Goal: Task Accomplishment & Management: Use online tool/utility

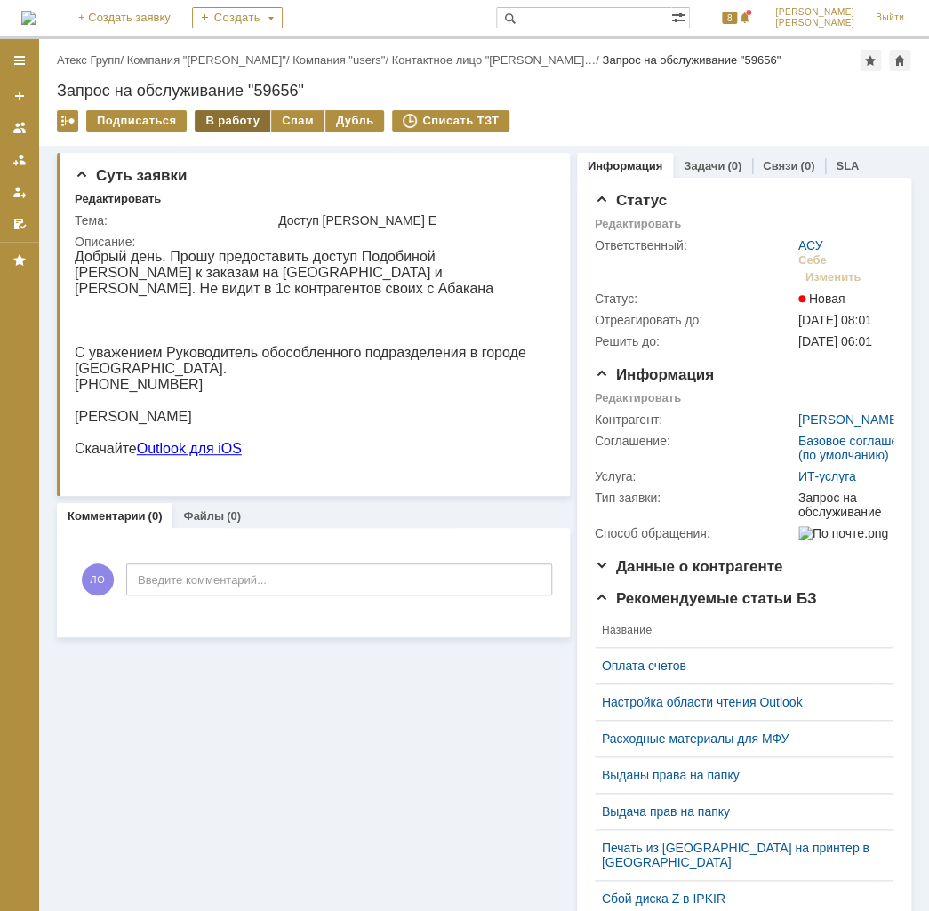
click at [249, 118] on div "В работу" at bounding box center [233, 120] width 76 height 21
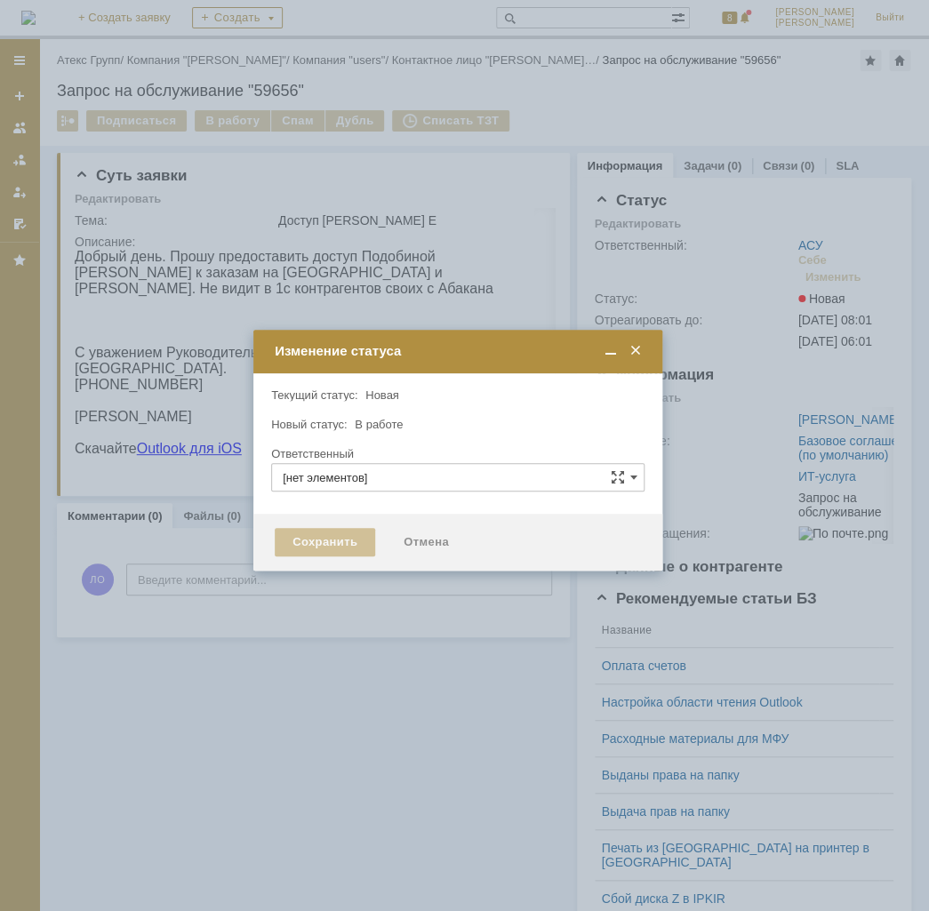
type input "АСУ"
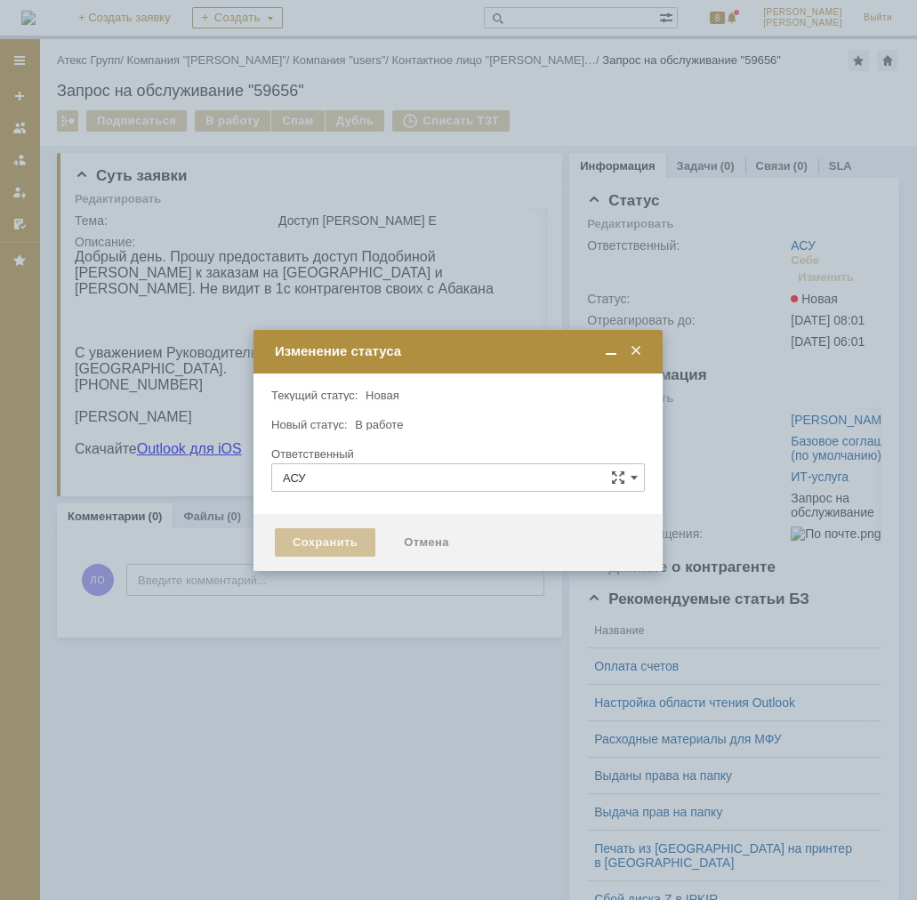
type input "[PERSON_NAME]"
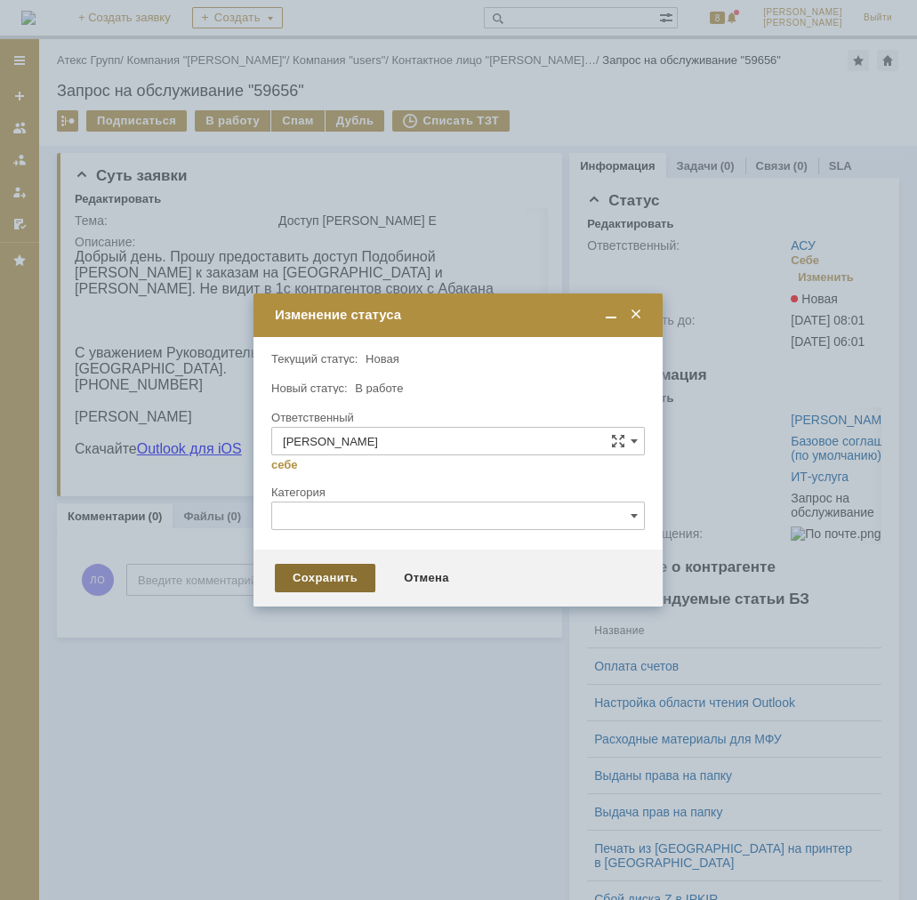
click at [352, 578] on div "Сохранить" at bounding box center [325, 578] width 100 height 28
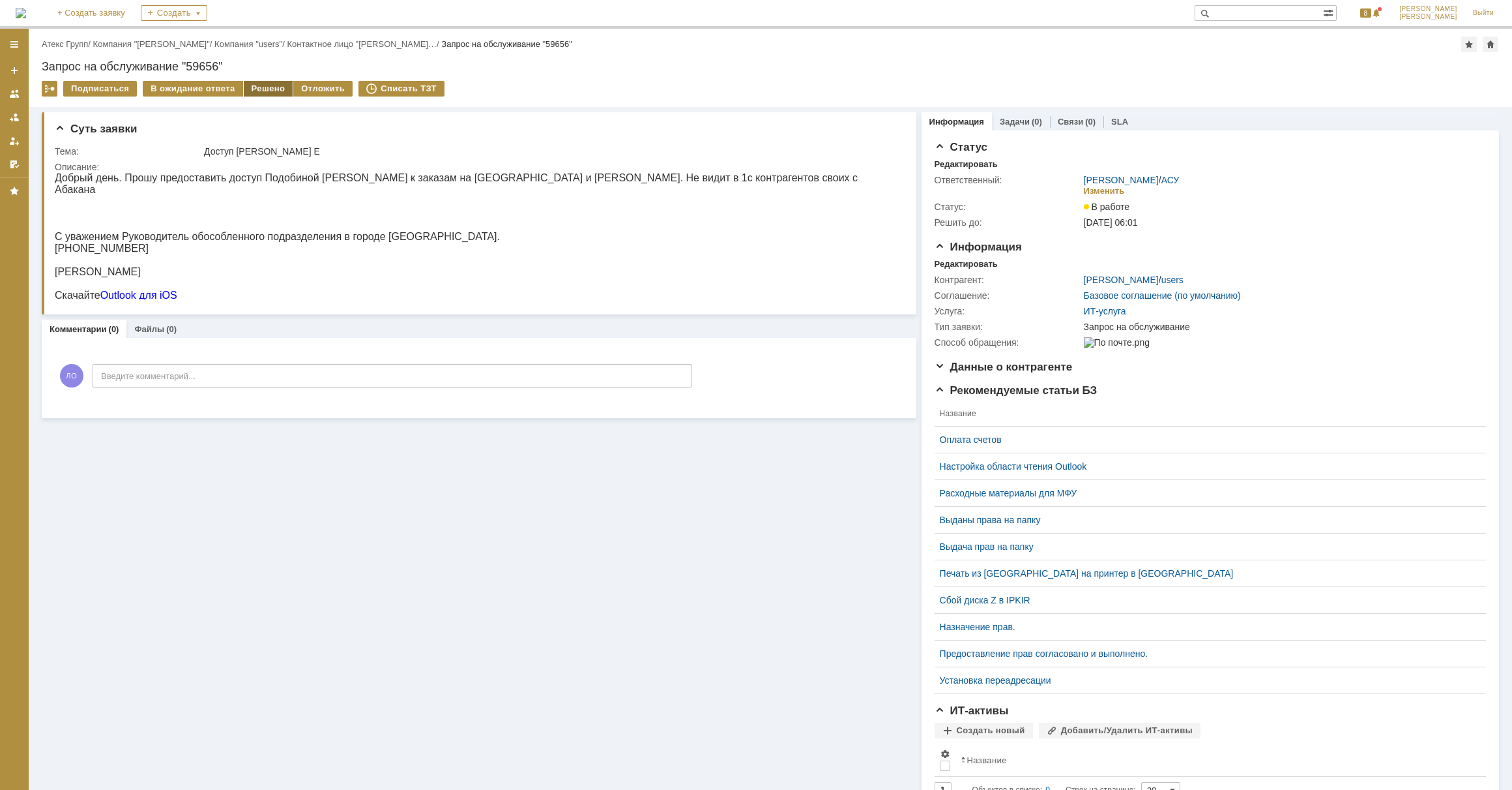
click at [273, 86] on div "Решено" at bounding box center [268, 88] width 50 height 15
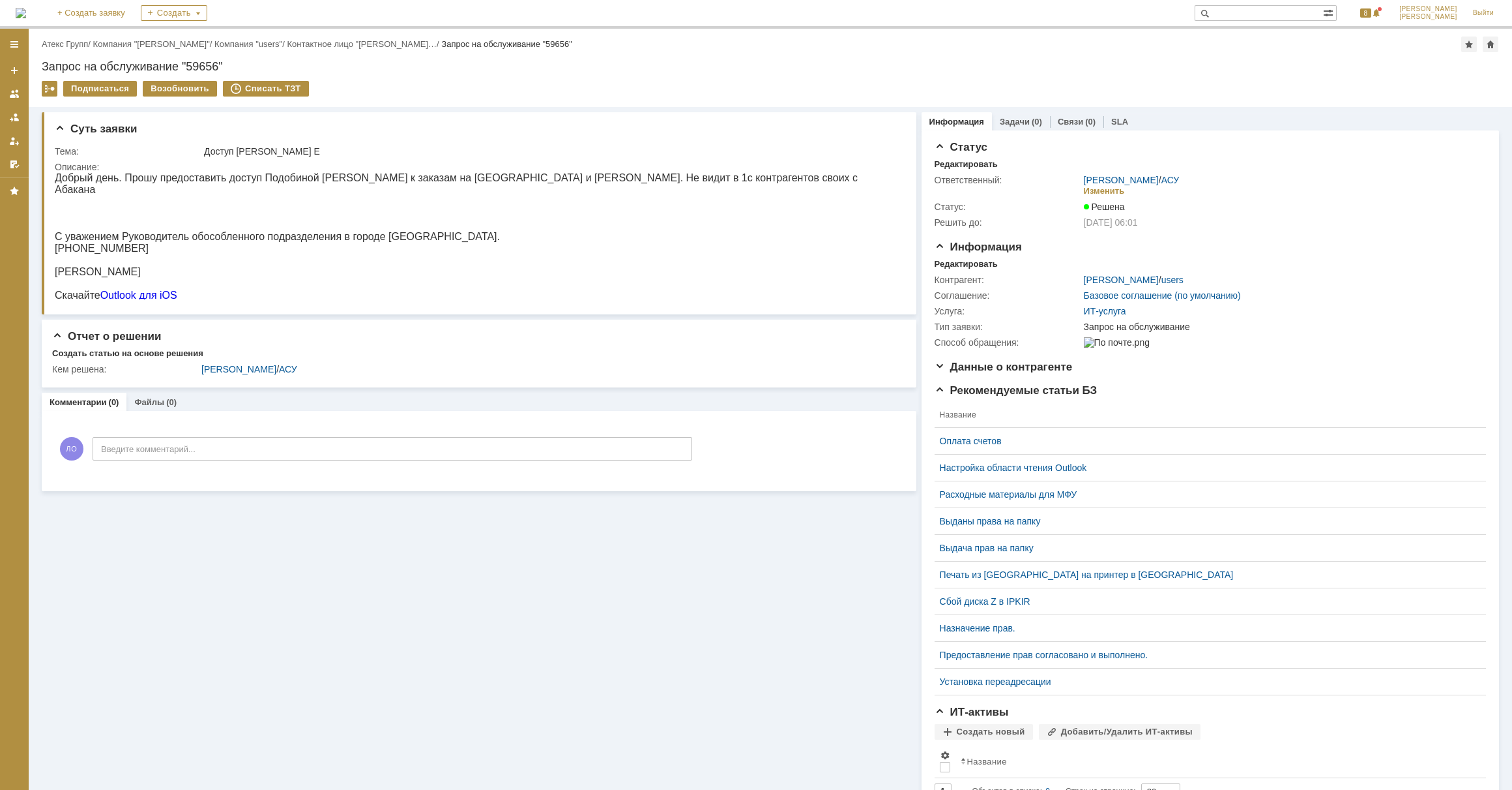
drag, startPoint x: 559, startPoint y: 758, endPoint x: 395, endPoint y: 731, distance: 166.2
